Goal: Task Accomplishment & Management: Complete application form

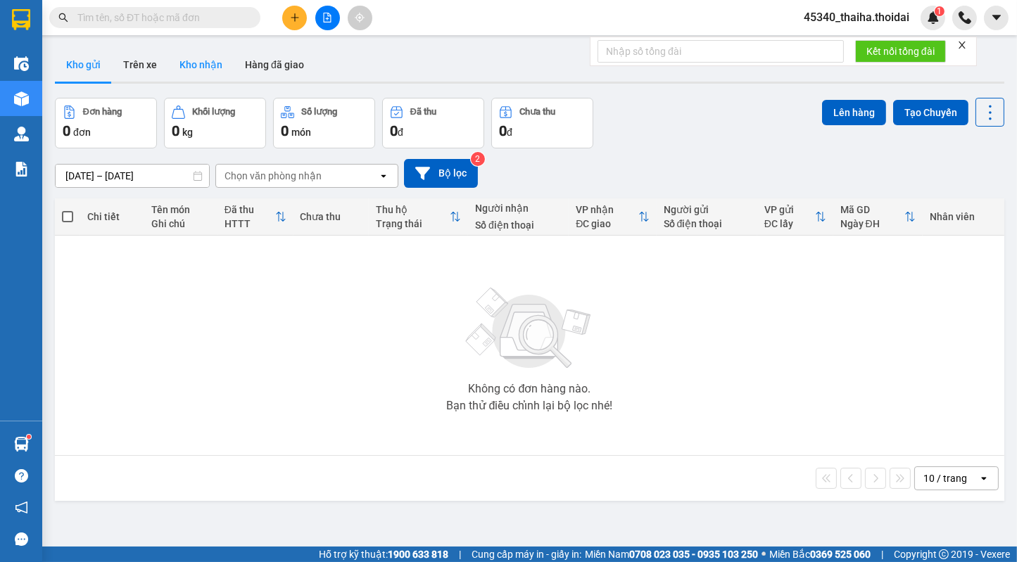
click at [203, 70] on button "Kho nhận" at bounding box center [200, 65] width 65 height 34
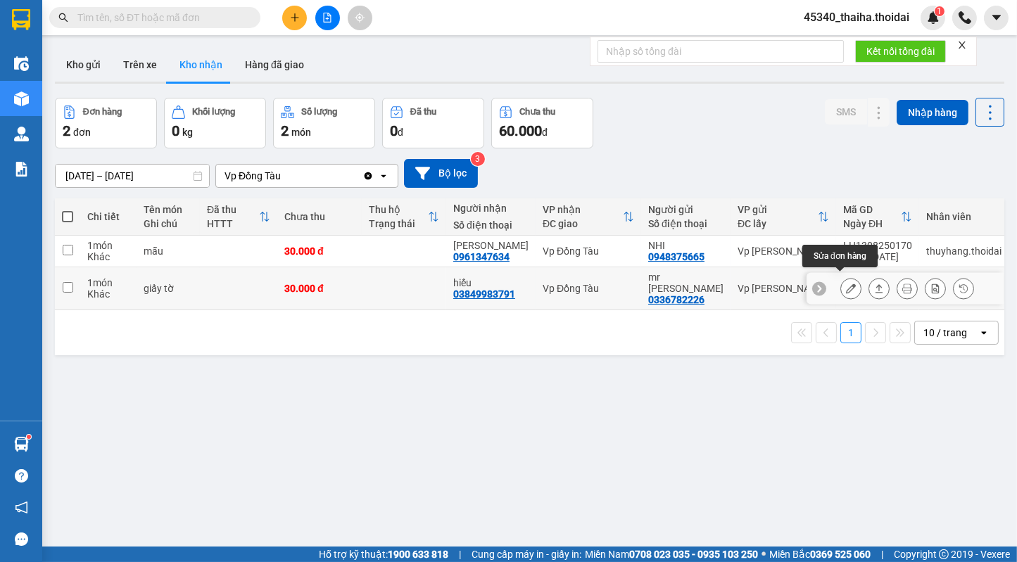
click at [841, 285] on button at bounding box center [851, 289] width 20 height 25
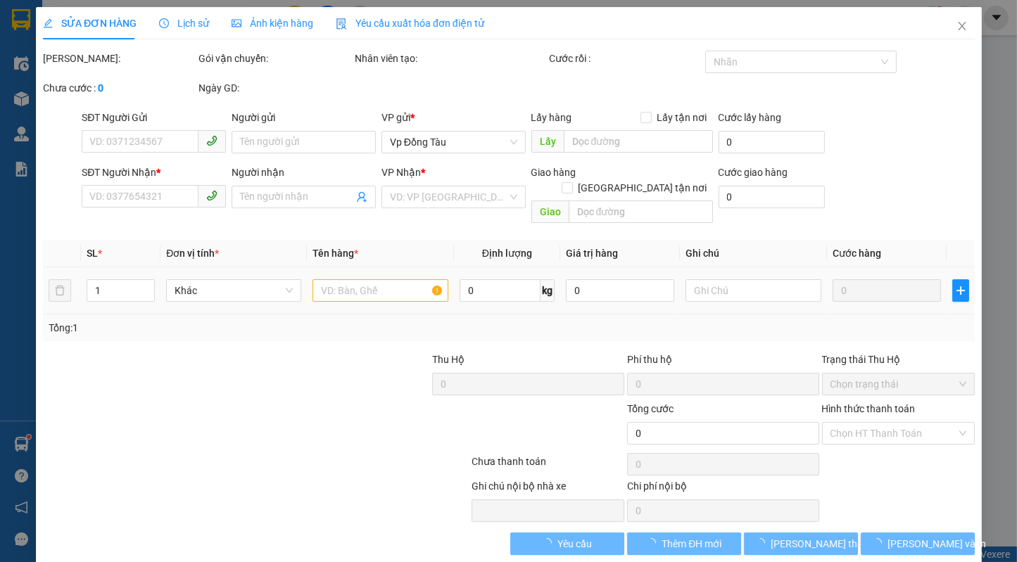
type input "0336782226"
type input "mr [PERSON_NAME]"
type input "03849983791"
type input "hiếu"
type input "30.000"
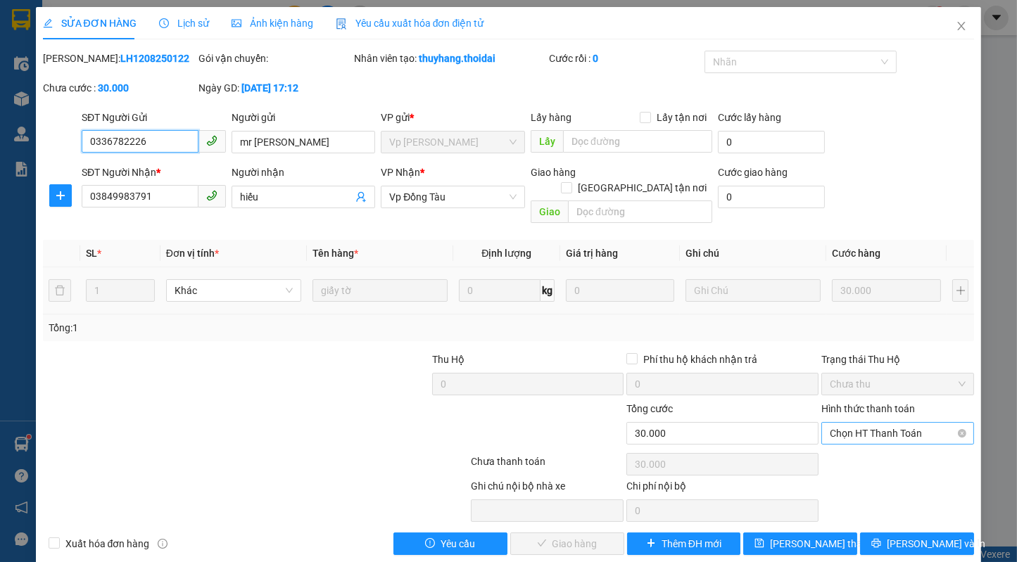
click at [909, 424] on span "Chọn HT Thanh Toán" at bounding box center [898, 433] width 136 height 21
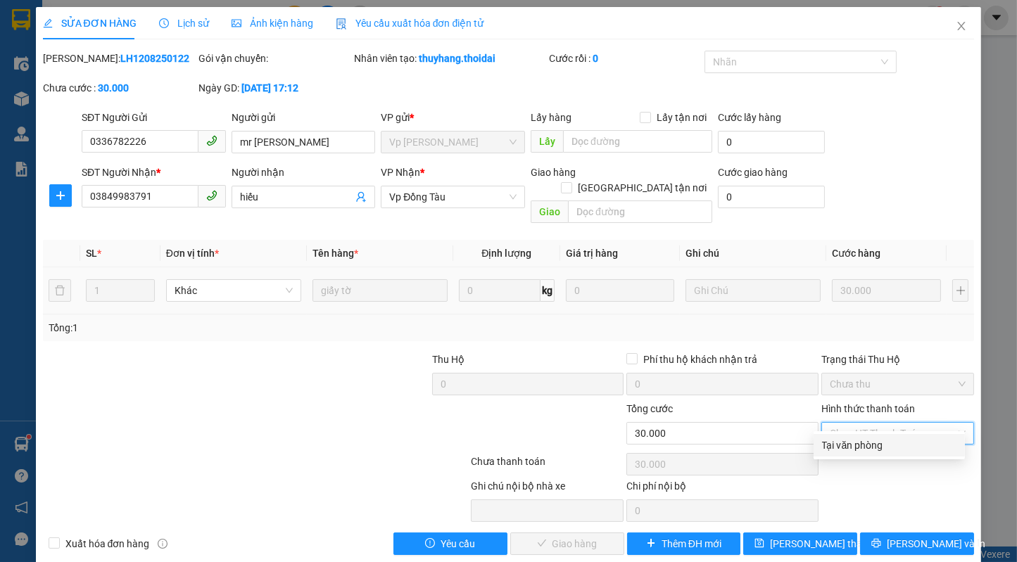
click at [881, 448] on div "Tại văn phòng" at bounding box center [889, 445] width 134 height 15
type input "0"
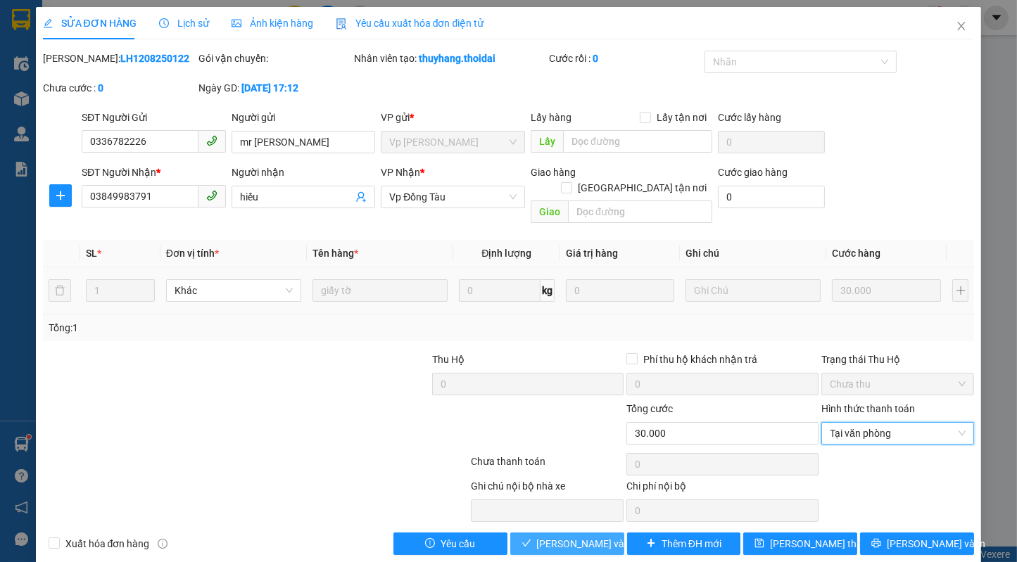
click at [552, 536] on span "[PERSON_NAME] và Giao hàng" at bounding box center [604, 543] width 135 height 15
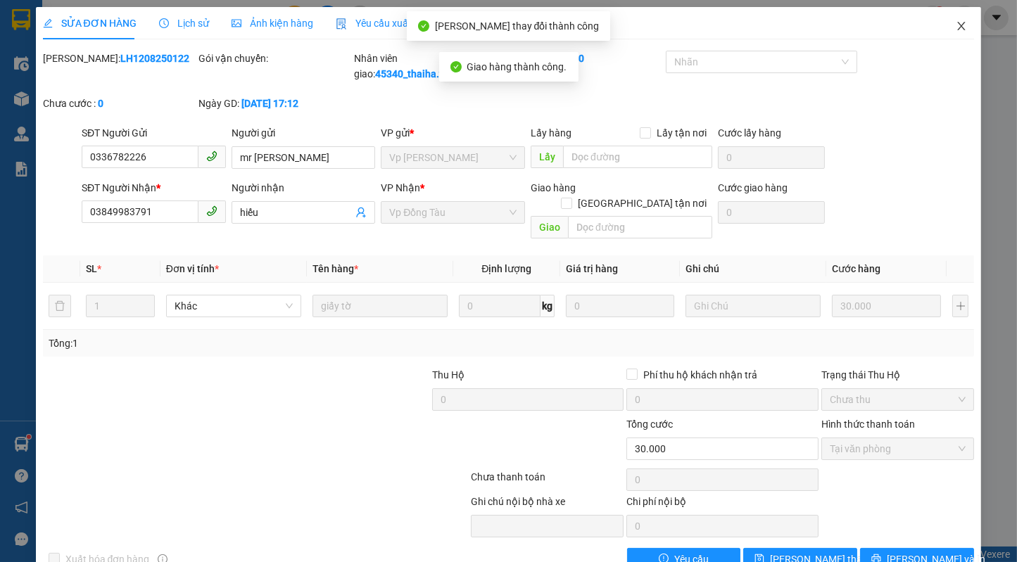
click at [956, 25] on icon "close" at bounding box center [961, 25] width 11 height 11
